Goal: Book appointment/travel/reservation

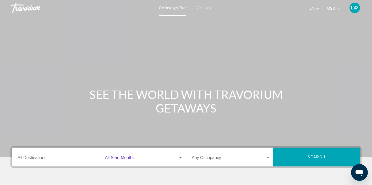
click at [132, 159] on span "Search widget" at bounding box center [141, 159] width 73 height 5
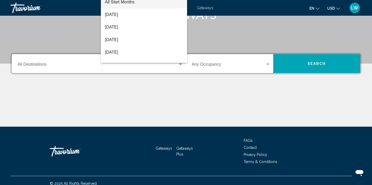
scroll to position [99, 0]
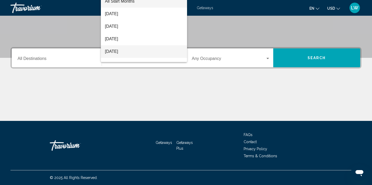
click at [147, 50] on span "[DATE]" at bounding box center [144, 51] width 78 height 13
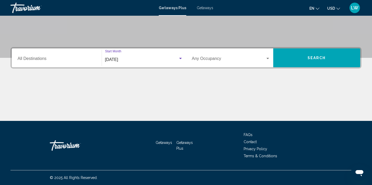
click at [70, 56] on div "Destination All Destinations" at bounding box center [57, 58] width 78 height 17
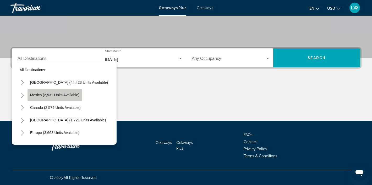
click at [47, 95] on span "Mexico (2,531 units available)" at bounding box center [54, 95] width 49 height 4
type input "**********"
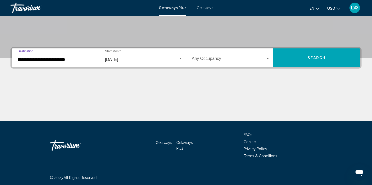
click at [235, 59] on span "Search widget" at bounding box center [229, 59] width 74 height 5
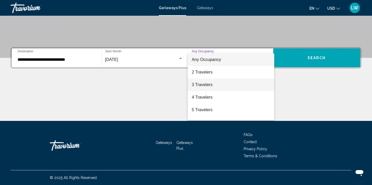
click at [232, 80] on span "3 Travelers" at bounding box center [231, 85] width 78 height 13
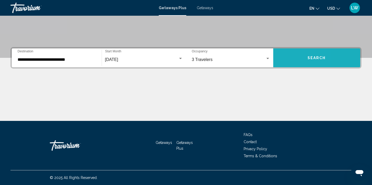
click at [280, 62] on button "Search" at bounding box center [316, 58] width 87 height 19
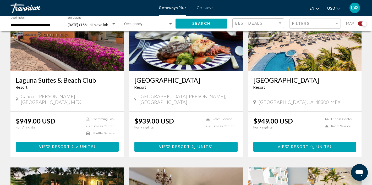
scroll to position [418, 0]
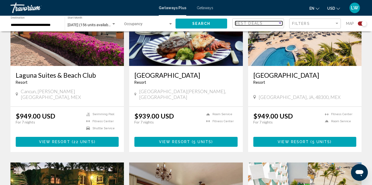
click at [272, 24] on div "Best Deals" at bounding box center [256, 23] width 42 height 4
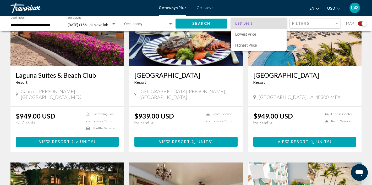
click at [208, 8] on div at bounding box center [186, 92] width 372 height 185
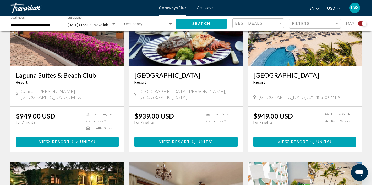
click at [206, 7] on span "Getaways" at bounding box center [205, 8] width 17 height 4
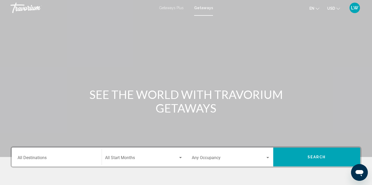
scroll to position [1, 0]
